Goal: Transaction & Acquisition: Book appointment/travel/reservation

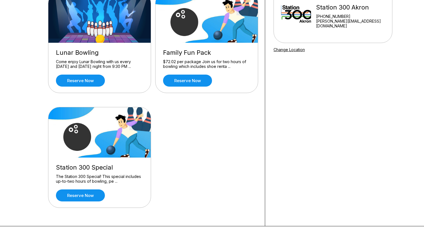
scroll to position [68, 0]
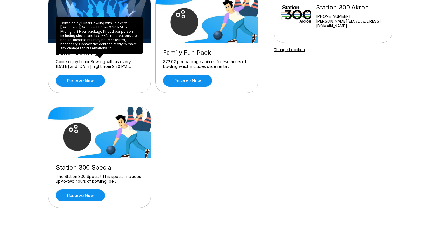
click at [91, 59] on div "Lunar Bowling Come enjoy Lunar Bowling with us every [DATE] and [DATE] night fr…" at bounding box center [99, 68] width 102 height 50
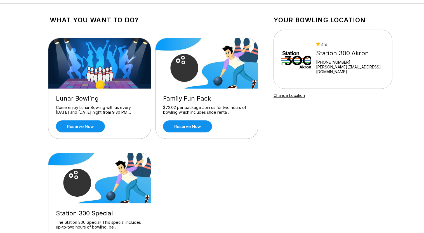
scroll to position [22, 0]
drag, startPoint x: 98, startPoint y: 131, endPoint x: 123, endPoint y: 97, distance: 41.6
click at [123, 97] on div "Lunar Bowling" at bounding box center [99, 99] width 87 height 8
click at [81, 131] on link "Reserve now" at bounding box center [80, 127] width 49 height 12
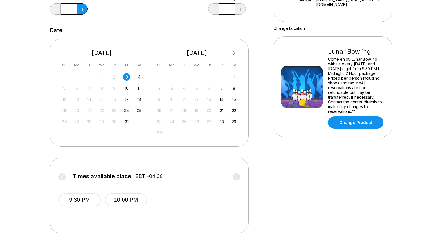
scroll to position [100, 0]
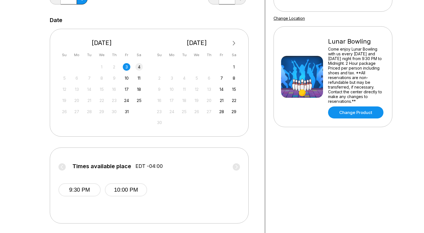
click at [141, 65] on div "4" at bounding box center [139, 67] width 8 height 8
drag, startPoint x: 83, startPoint y: 201, endPoint x: 89, endPoint y: 190, distance: 12.4
click at [89, 190] on span "9:30 PM" at bounding box center [82, 195] width 42 height 22
click at [89, 190] on button "9:30 PM" at bounding box center [85, 190] width 42 height 13
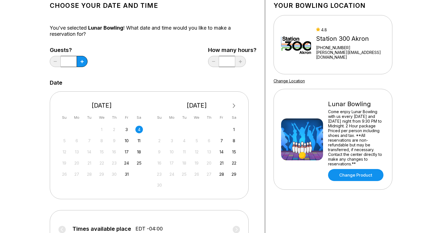
scroll to position [37, 0]
click at [83, 55] on div "Guests? *" at bounding box center [69, 58] width 38 height 23
click at [81, 61] on icon at bounding box center [82, 61] width 3 height 3
type input "*"
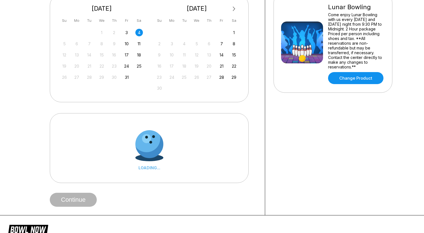
scroll to position [147, 0]
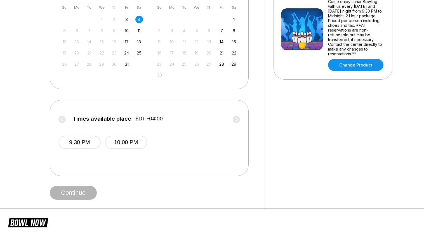
click at [78, 149] on span "9:30 PM" at bounding box center [79, 147] width 42 height 22
click at [86, 139] on button "9:30 PM" at bounding box center [79, 142] width 42 height 13
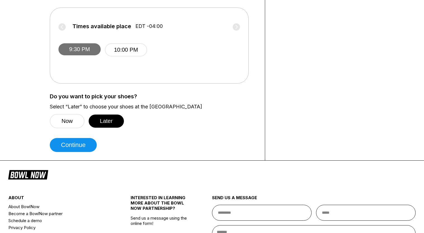
scroll to position [240, 0]
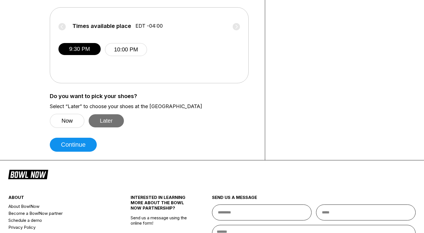
click at [103, 118] on button "Later" at bounding box center [106, 120] width 35 height 13
click at [79, 121] on button "Now" at bounding box center [67, 121] width 35 height 14
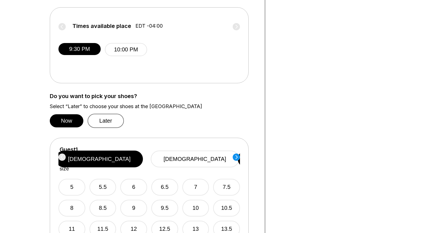
click at [113, 123] on button "Later" at bounding box center [106, 121] width 36 height 14
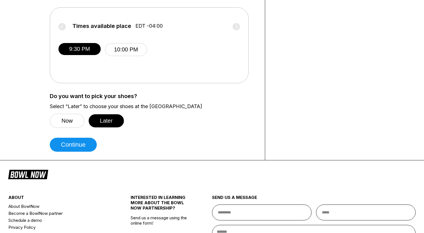
click at [88, 138] on button "Continue" at bounding box center [73, 145] width 47 height 14
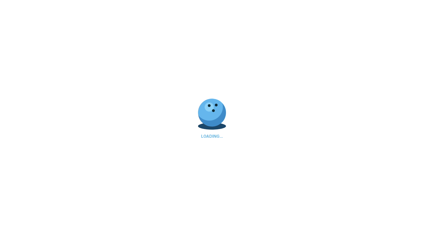
select select "**"
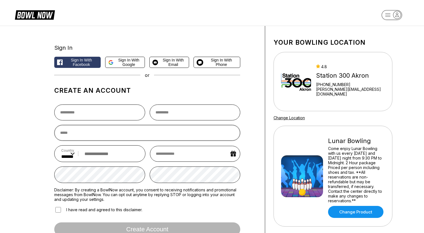
click at [88, 138] on input "email" at bounding box center [147, 133] width 186 height 16
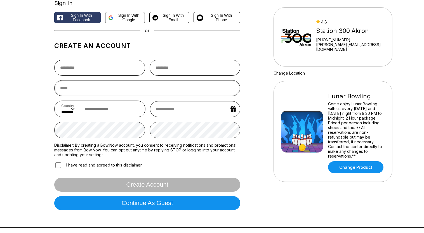
scroll to position [18, 0]
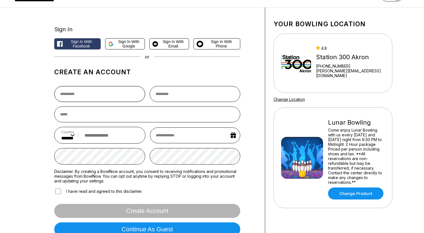
click at [72, 96] on input "text" at bounding box center [99, 94] width 91 height 16
